Goal: Information Seeking & Learning: Learn about a topic

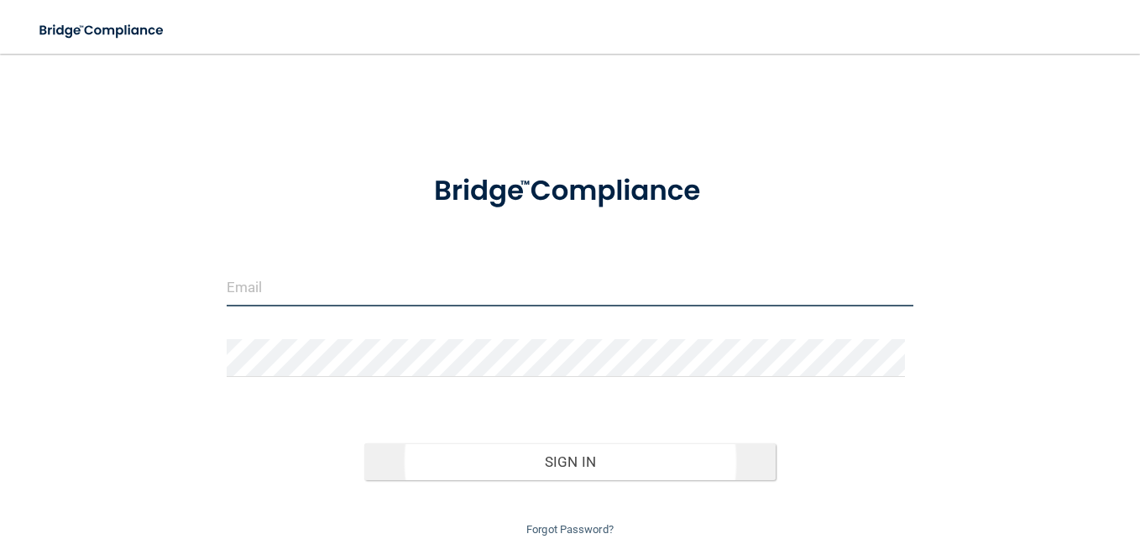
type input "Jessica.arce@expeditiondental.com"
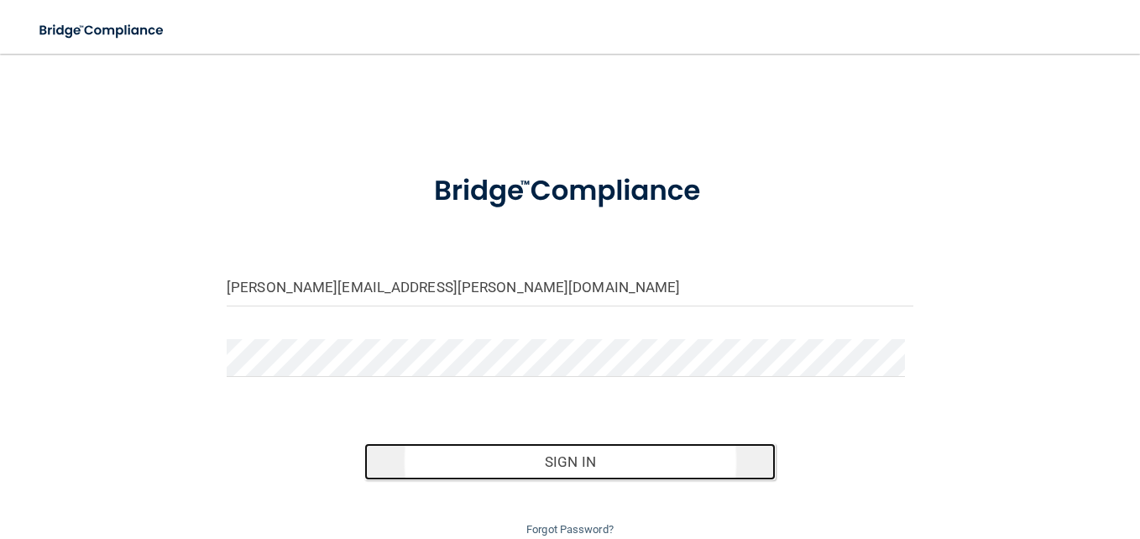
click at [561, 465] on button "Sign In" at bounding box center [570, 461] width 412 height 37
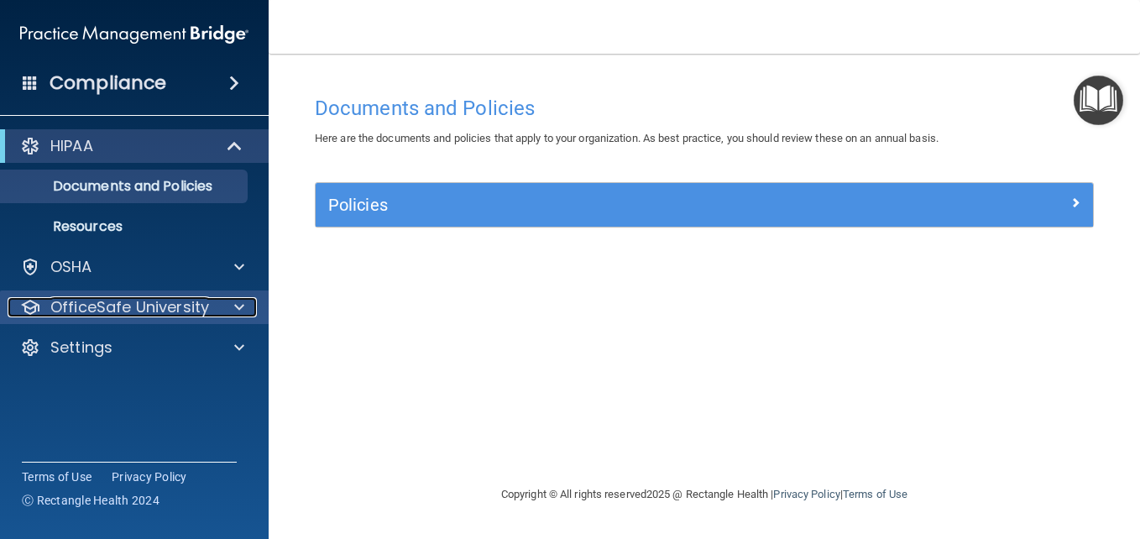
click at [100, 310] on p "OfficeSafe University" at bounding box center [129, 307] width 159 height 20
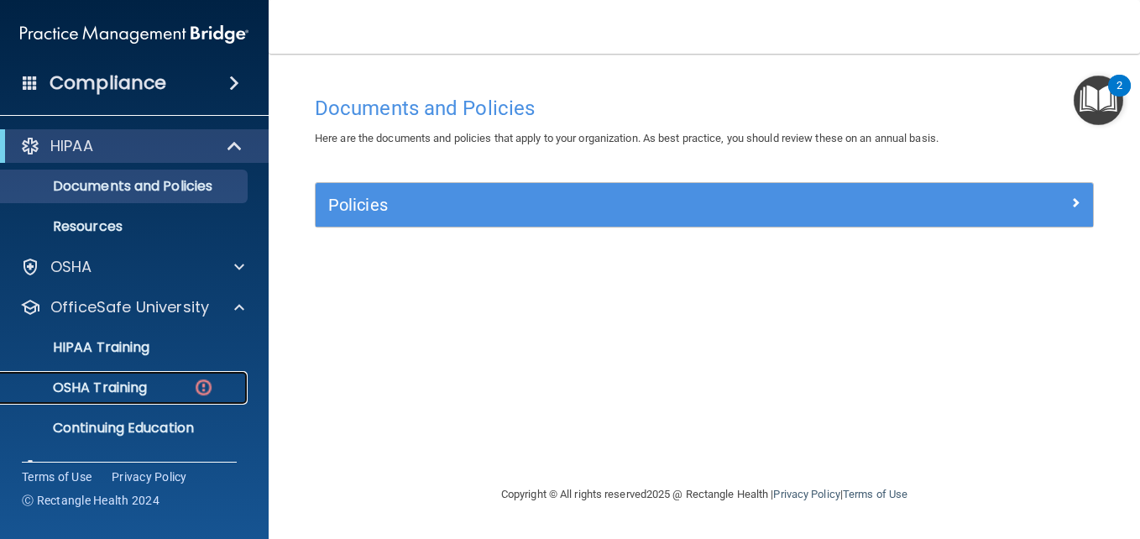
click at [99, 389] on p "OSHA Training" at bounding box center [79, 387] width 136 height 17
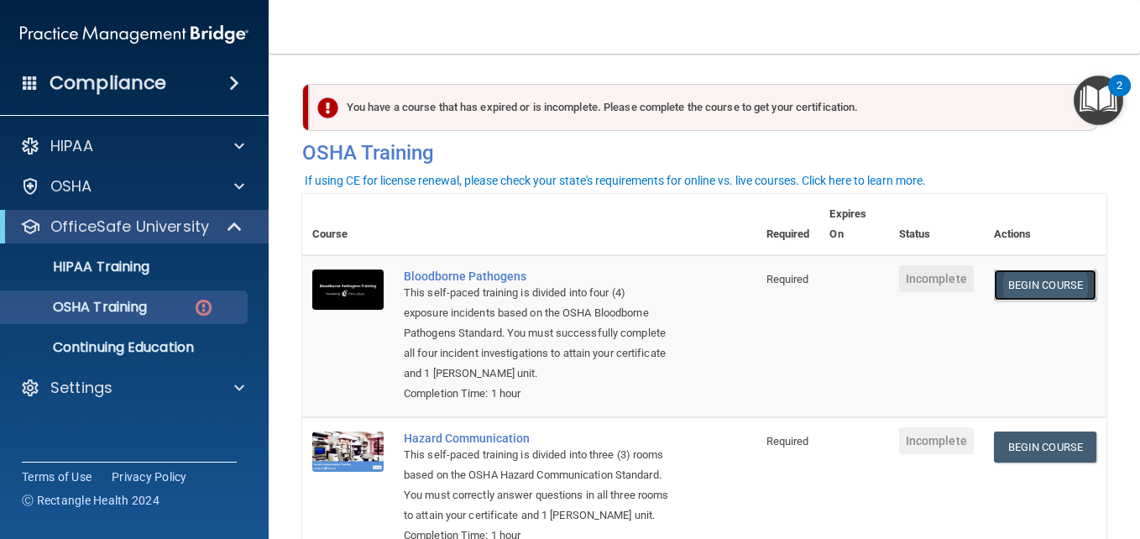
click at [994, 288] on link "Begin Course" at bounding box center [1045, 284] width 102 height 31
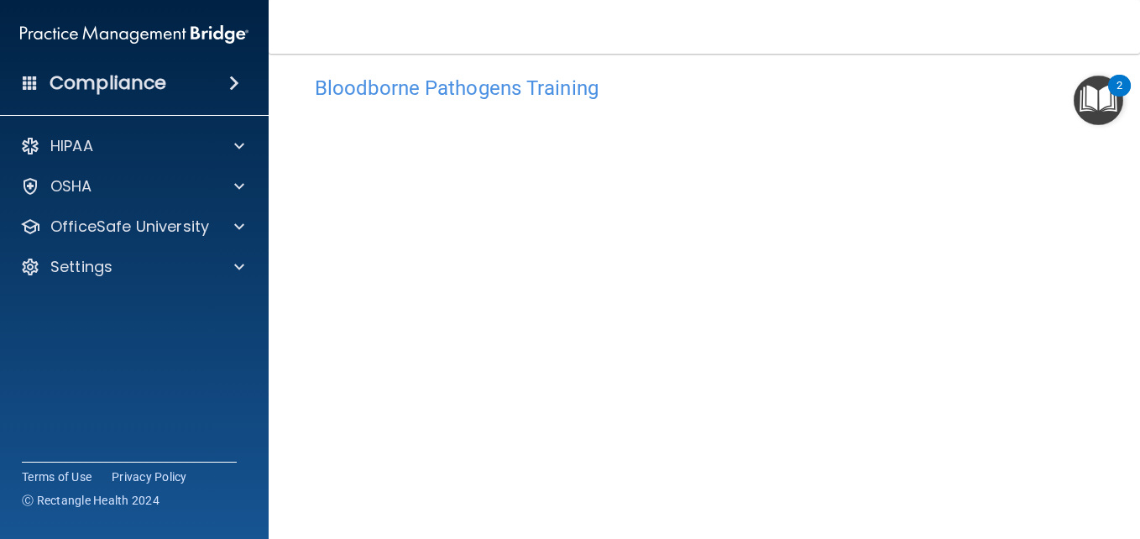
scroll to position [54, 0]
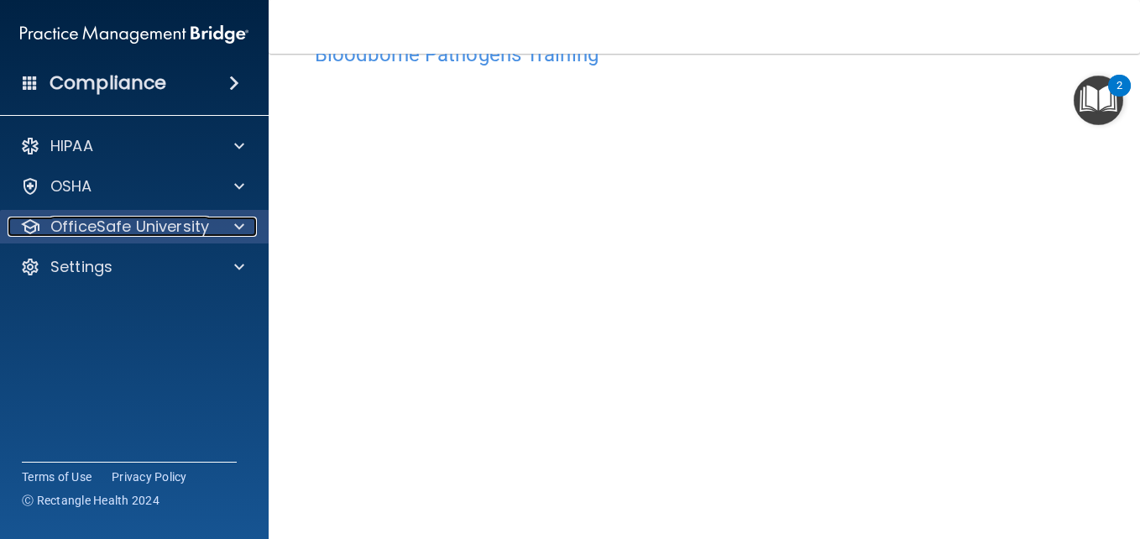
click at [114, 230] on p "OfficeSafe University" at bounding box center [129, 227] width 159 height 20
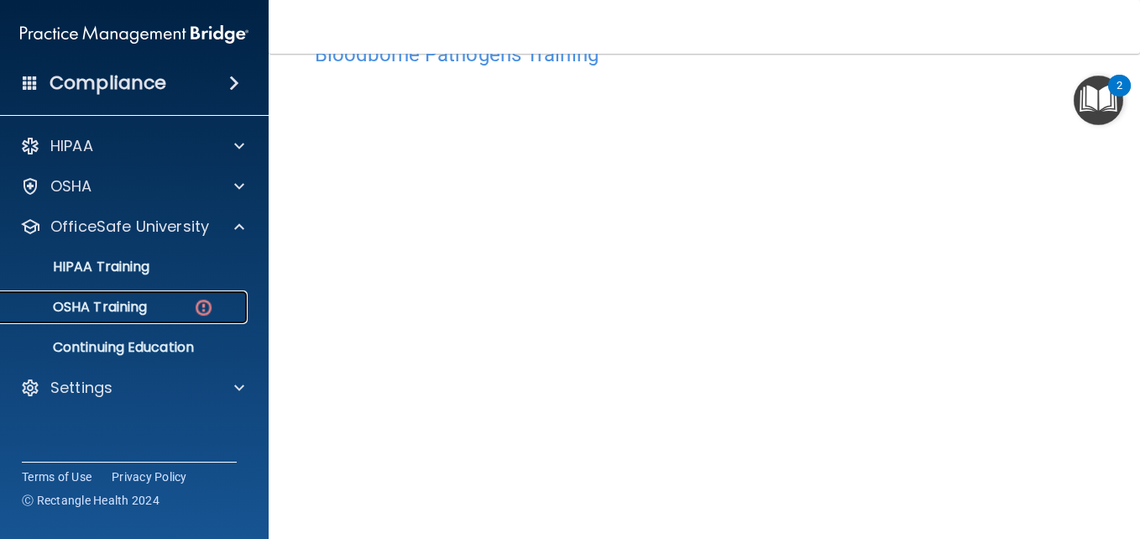
click at [101, 306] on p "OSHA Training" at bounding box center [79, 307] width 136 height 17
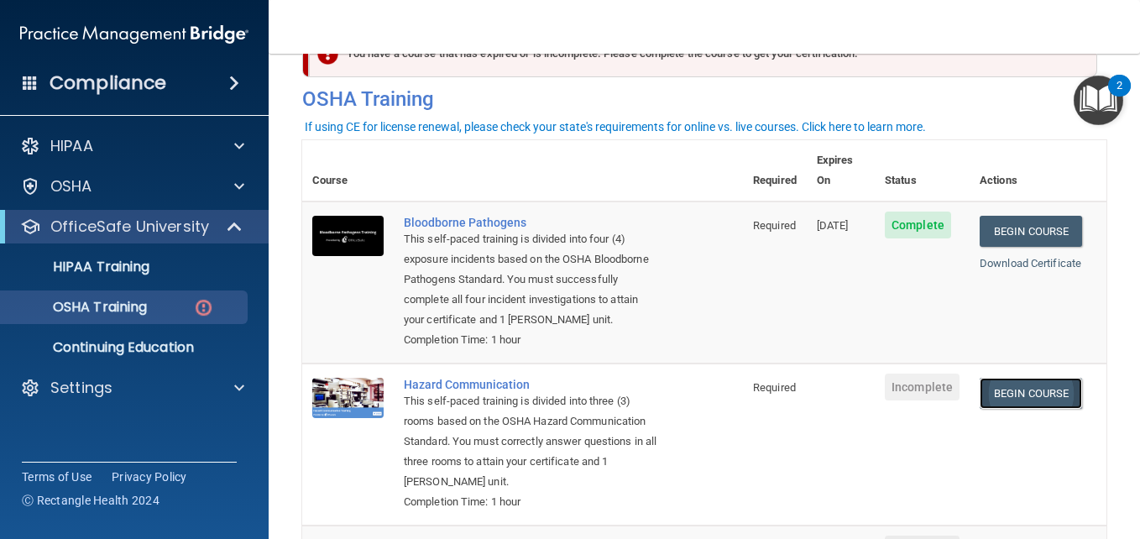
click at [1004, 406] on link "Begin Course" at bounding box center [1031, 393] width 102 height 31
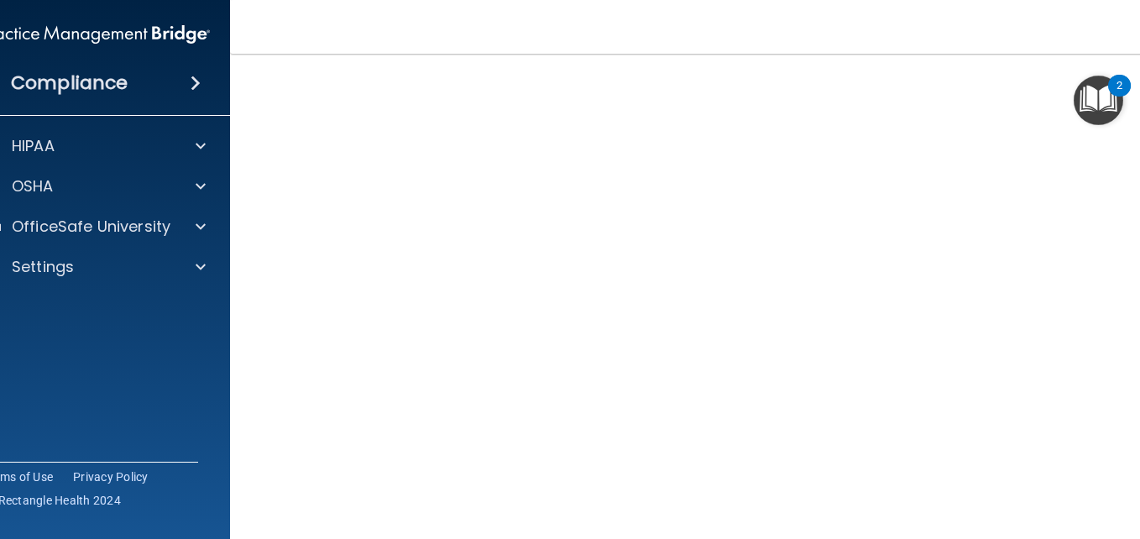
scroll to position [92, 0]
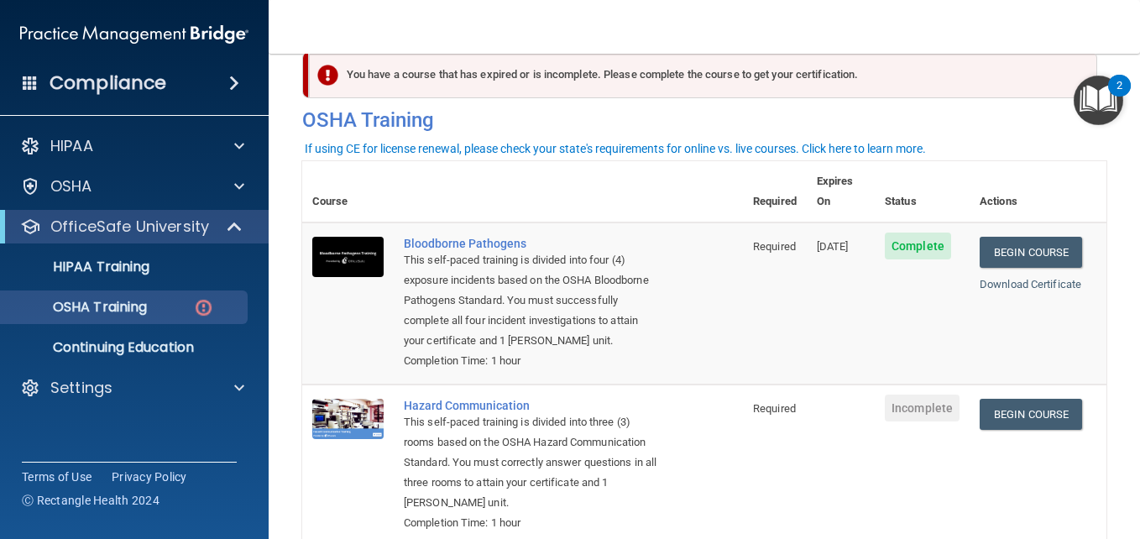
scroll to position [32, 0]
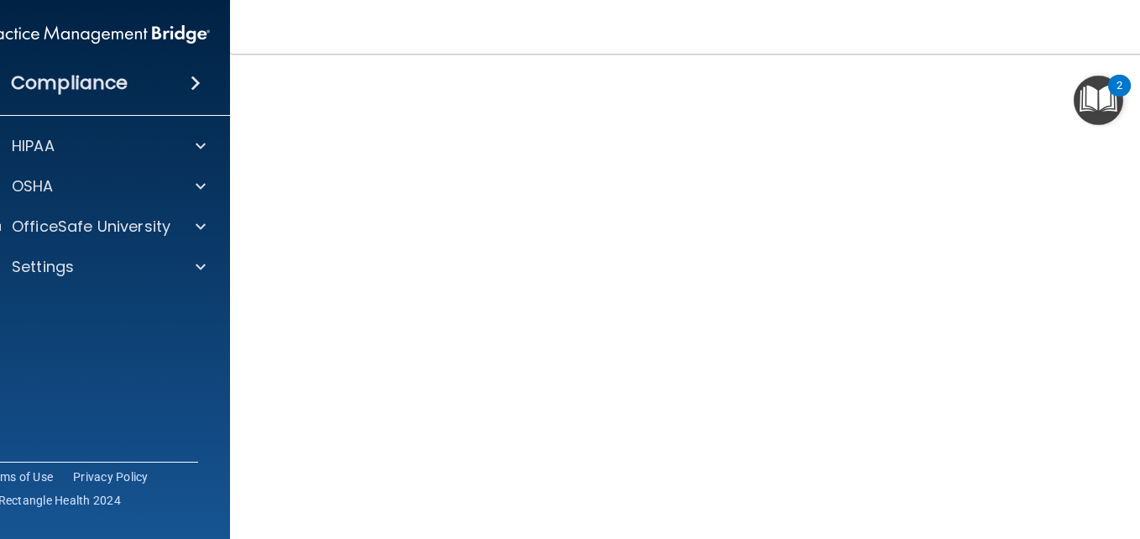
scroll to position [92, 0]
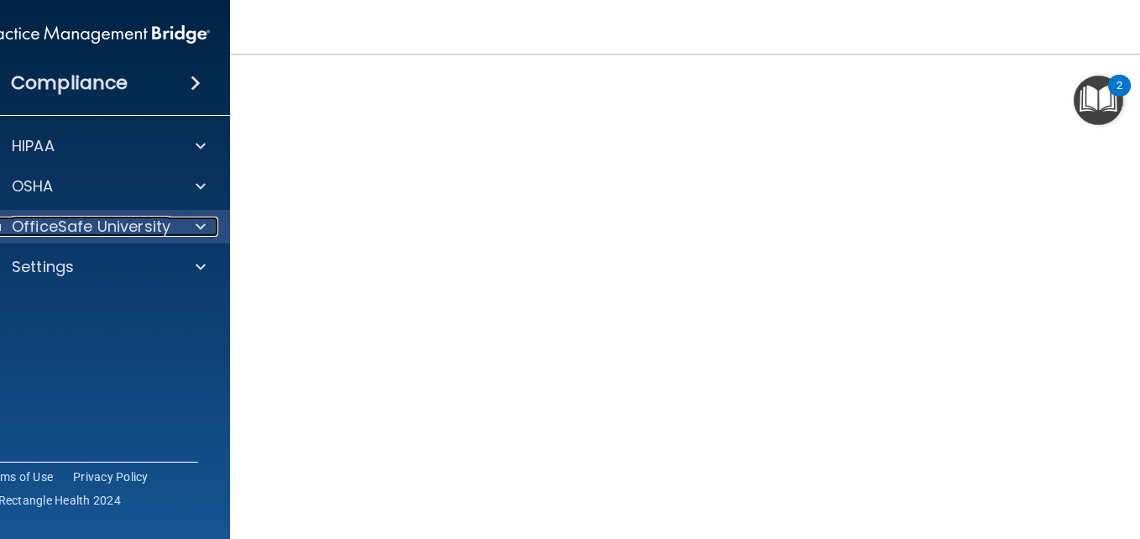
click at [197, 224] on span at bounding box center [201, 227] width 10 height 20
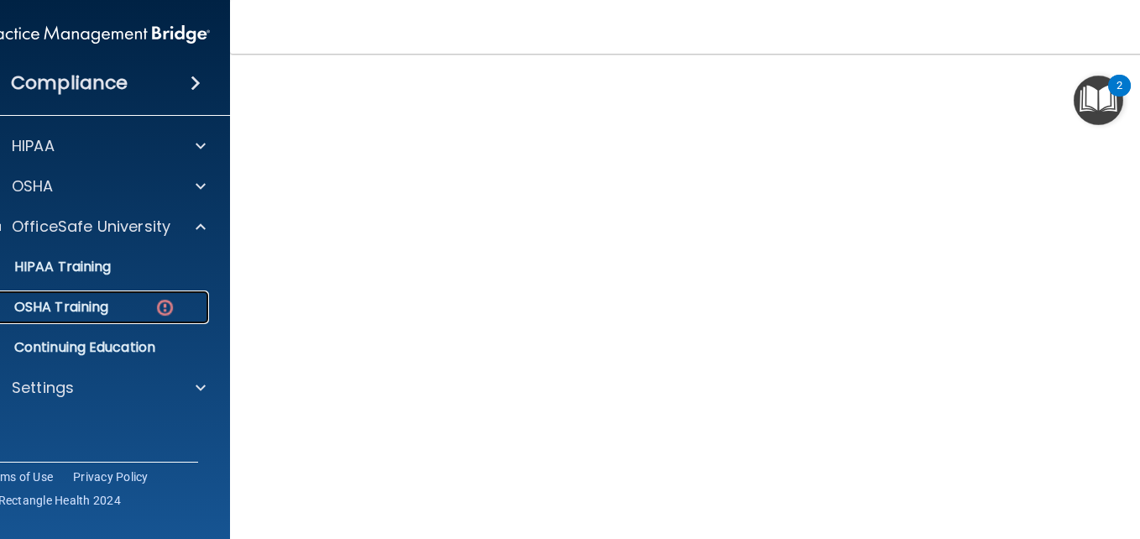
click at [71, 308] on p "OSHA Training" at bounding box center [40, 307] width 136 height 17
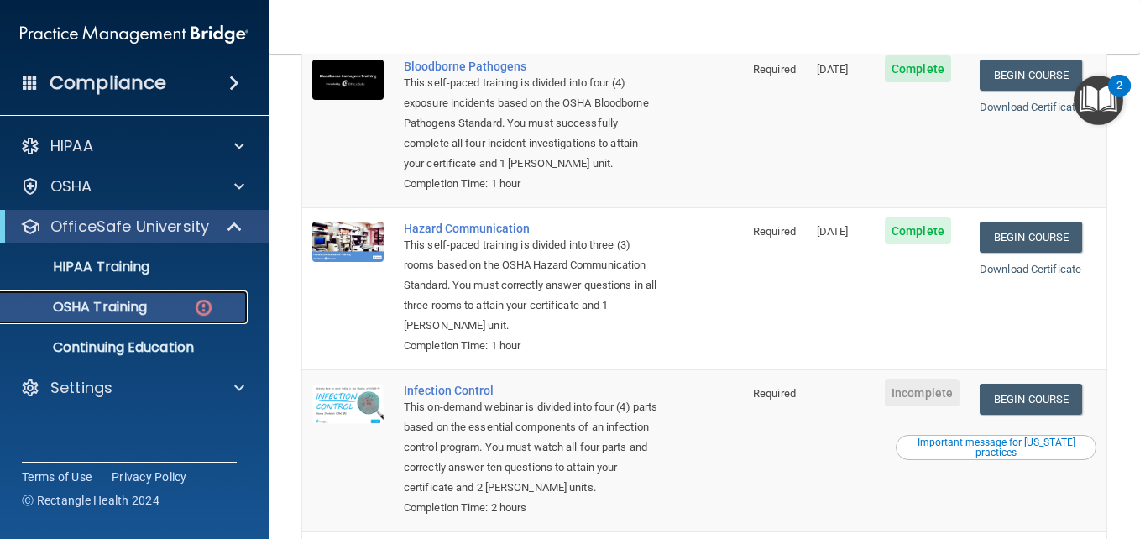
scroll to position [227, 0]
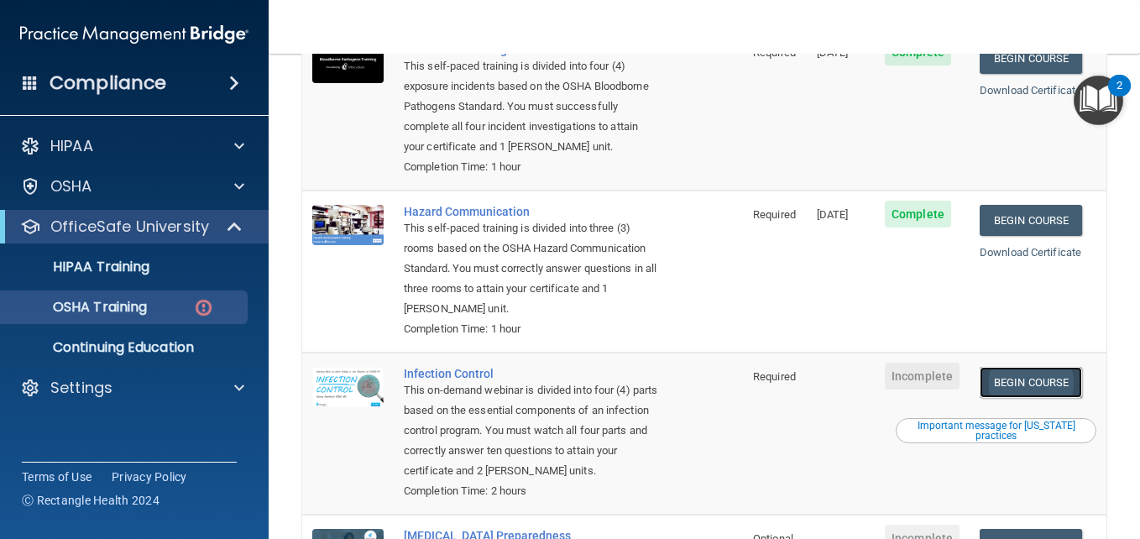
click at [1027, 385] on link "Begin Course" at bounding box center [1031, 382] width 102 height 31
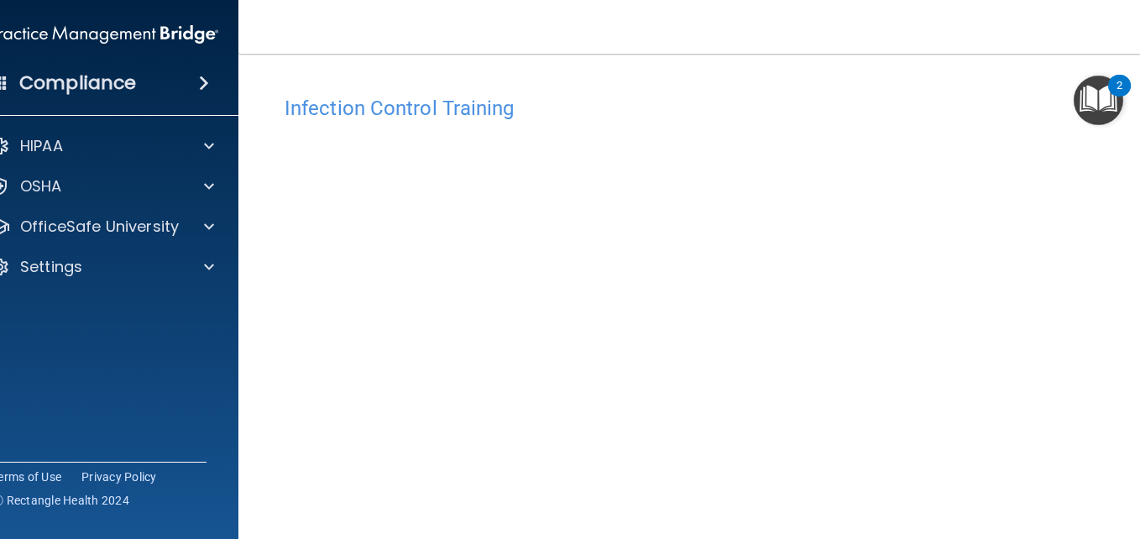
drag, startPoint x: 1142, startPoint y: 527, endPoint x: 1139, endPoint y: 536, distance: 9.0
click at [1139, 538] on html "Compliance HIPAA Documents and Policies Report an Incident Business Associates …" at bounding box center [570, 269] width 1140 height 539
click at [1139, 535] on html "Compliance HIPAA Documents and Policies Report an Incident Business Associates …" at bounding box center [570, 269] width 1140 height 539
click at [1139, 536] on html "Compliance HIPAA Documents and Policies Report an Incident Business Associates …" at bounding box center [570, 269] width 1140 height 539
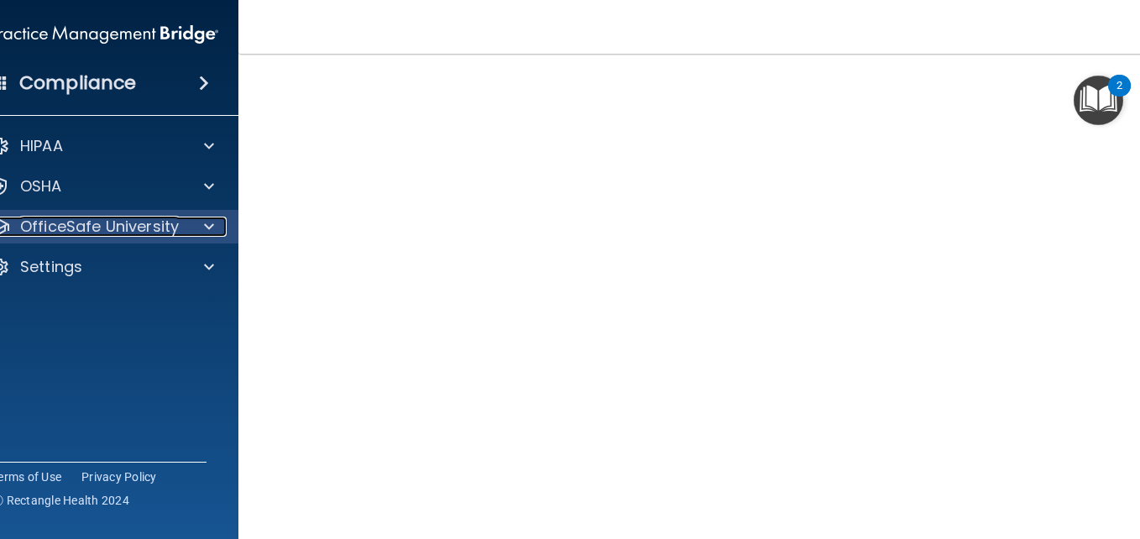
click at [104, 229] on p "OfficeSafe University" at bounding box center [99, 227] width 159 height 20
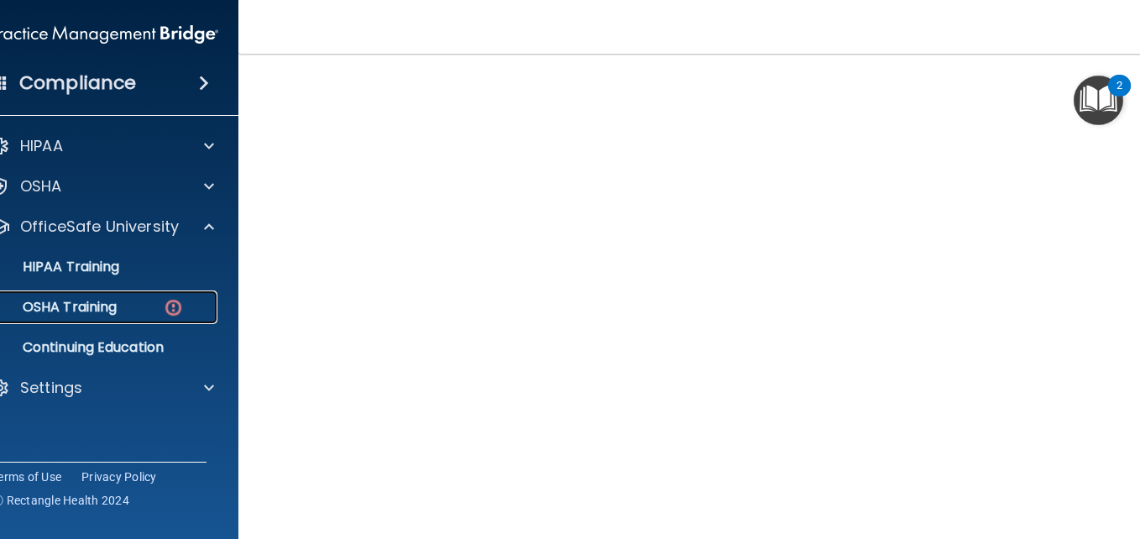
click at [76, 309] on p "OSHA Training" at bounding box center [49, 307] width 136 height 17
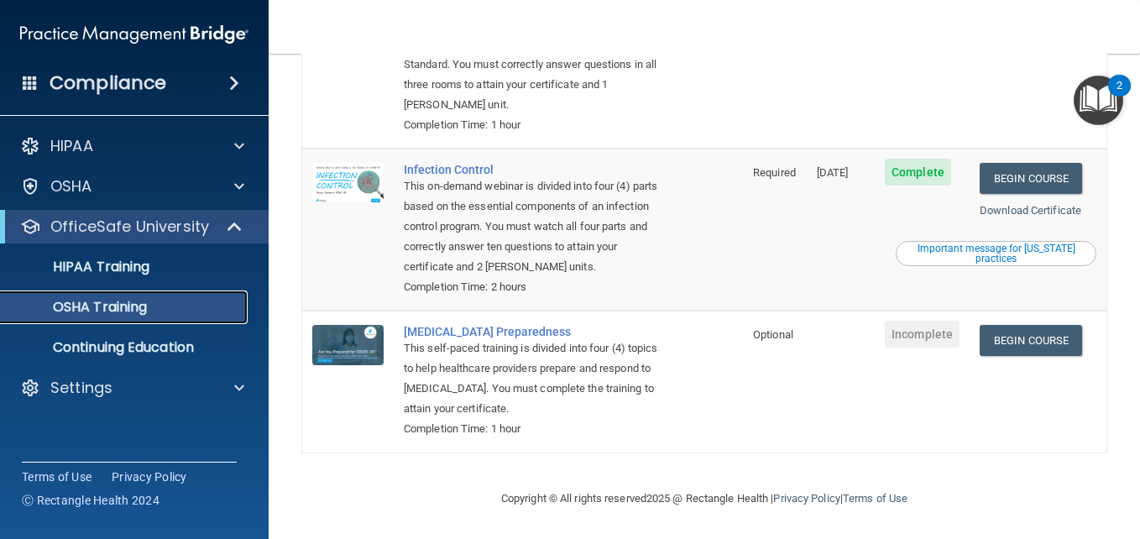
scroll to position [388, 0]
